Goal: Transaction & Acquisition: Obtain resource

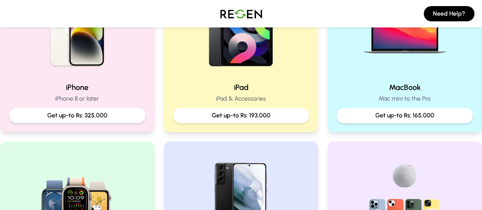
scroll to position [220, 0]
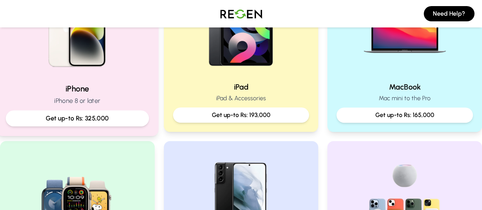
click at [82, 85] on h2 "iPhone" at bounding box center [77, 88] width 143 height 11
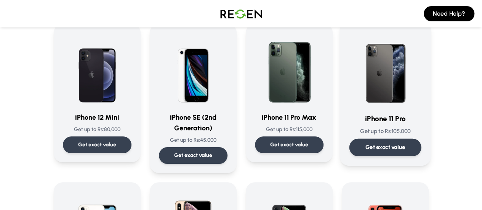
scroll to position [658, 0]
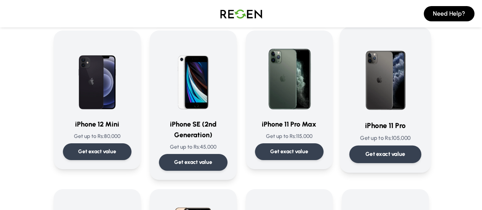
click at [397, 145] on div "Get exact value" at bounding box center [385, 154] width 72 height 18
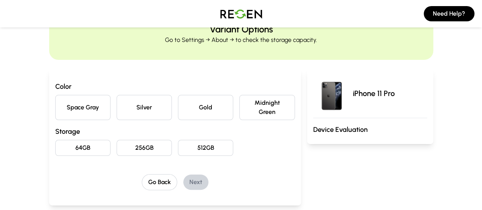
scroll to position [37, 0]
click at [59, 105] on button "Space Gray" at bounding box center [82, 106] width 55 height 25
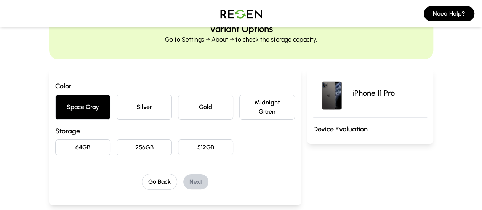
click at [117, 143] on button "256GB" at bounding box center [143, 147] width 55 height 16
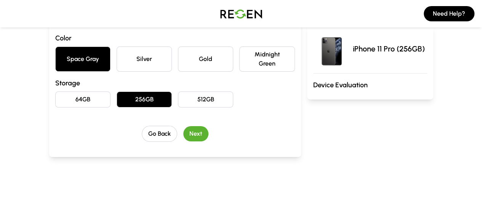
scroll to position [86, 0]
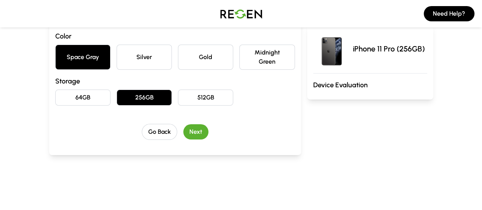
click at [183, 124] on button "Next" at bounding box center [195, 131] width 25 height 15
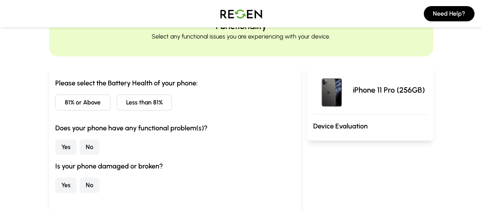
scroll to position [39, 0]
click at [127, 104] on button "Less than 81%" at bounding box center [143, 103] width 55 height 16
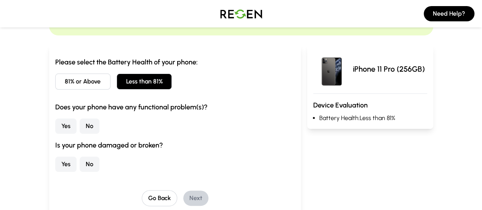
scroll to position [62, 0]
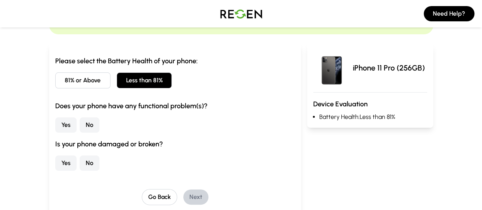
click at [80, 128] on button "No" at bounding box center [90, 124] width 20 height 15
click at [80, 159] on button "No" at bounding box center [90, 162] width 20 height 15
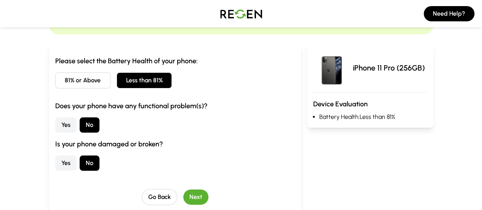
scroll to position [112, 0]
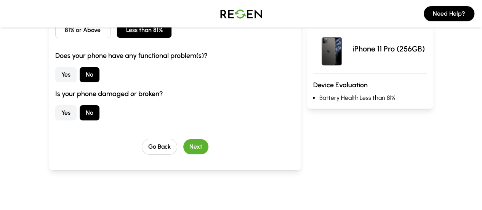
click at [183, 147] on button "Next" at bounding box center [195, 146] width 25 height 15
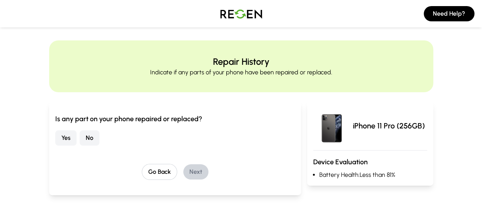
scroll to position [3, 0]
click at [80, 136] on button "No" at bounding box center [90, 138] width 20 height 15
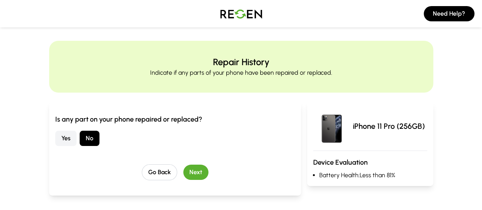
click at [188, 170] on button "Next" at bounding box center [195, 171] width 25 height 15
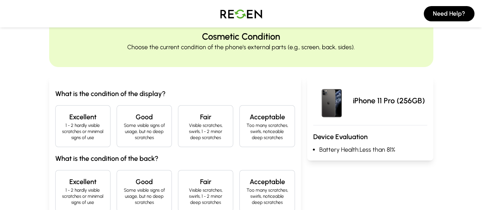
scroll to position [29, 0]
click at [62, 124] on p "1 - 2 hardly visible scratches or minimal signs of use" at bounding box center [83, 131] width 42 height 18
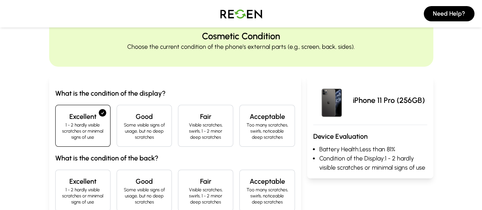
click at [62, 187] on p "1 - 2 hardly visible scratches or minimal signs of use" at bounding box center [83, 196] width 42 height 18
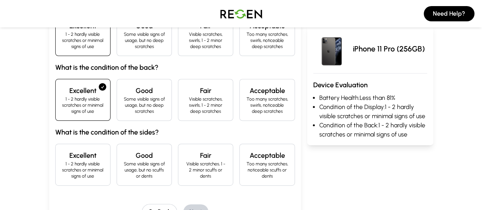
scroll to position [124, 0]
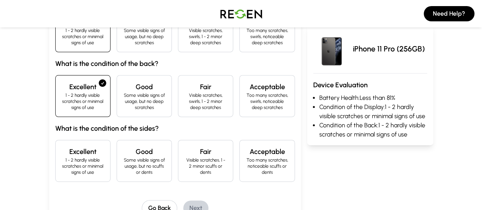
click at [62, 146] on h4 "Excellent" at bounding box center [83, 151] width 42 height 11
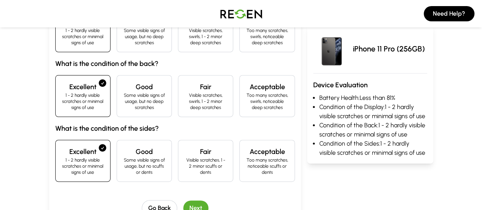
click at [191, 200] on button "Next" at bounding box center [195, 207] width 25 height 15
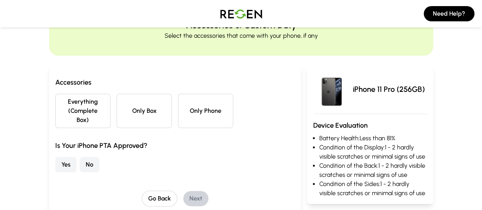
click at [207, 95] on button "Only Phone" at bounding box center [205, 111] width 55 height 34
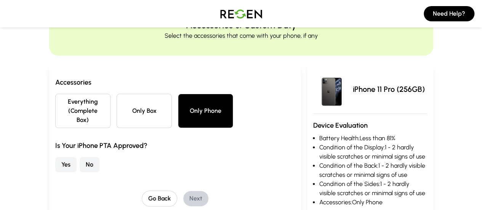
click at [80, 158] on button "No" at bounding box center [90, 164] width 20 height 15
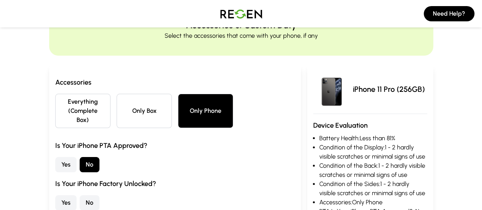
scroll to position [92, 0]
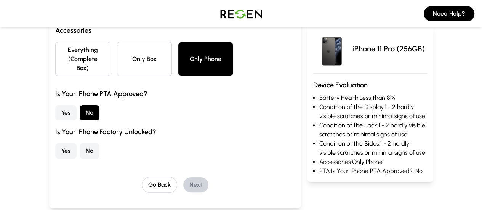
click at [55, 144] on button "Yes" at bounding box center [65, 150] width 21 height 15
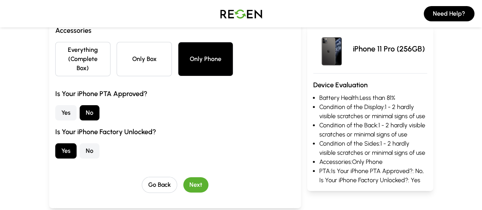
click at [185, 180] on button "Next" at bounding box center [195, 184] width 25 height 15
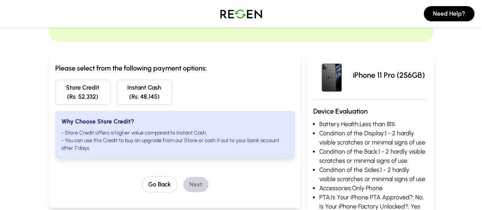
scroll to position [54, 0]
click at [186, 100] on div "Store Credit (Rs: 52,332) Instant Cash (Rs: 48,145)" at bounding box center [174, 92] width 239 height 25
